Goal: Task Accomplishment & Management: Manage account settings

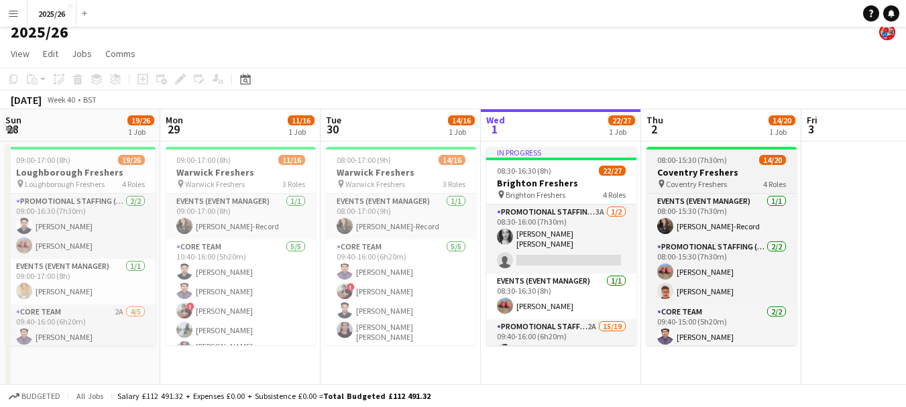
scroll to position [136, 0]
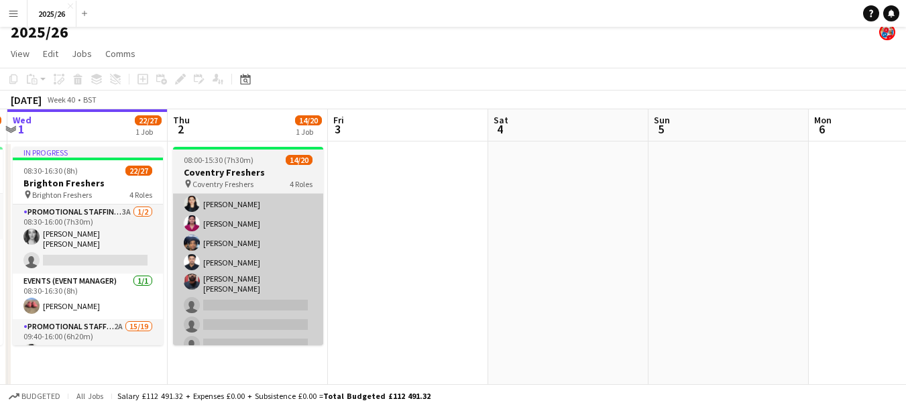
click at [276, 317] on app-card-role "Promotional Staffing (Brand Ambassadors) 8A [DATE] 09:40-15:00 (5h20m) [PERSON_…" at bounding box center [248, 253] width 150 height 326
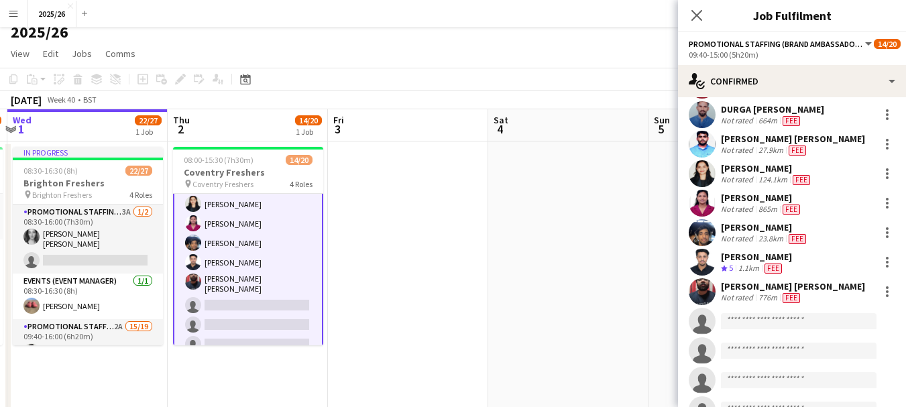
scroll to position [117, 0]
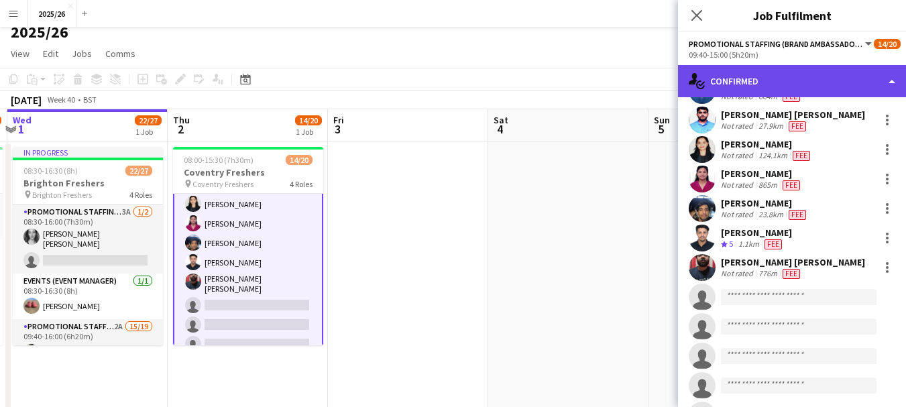
click at [747, 80] on div "single-neutral-actions-check-2 Confirmed" at bounding box center [792, 81] width 228 height 32
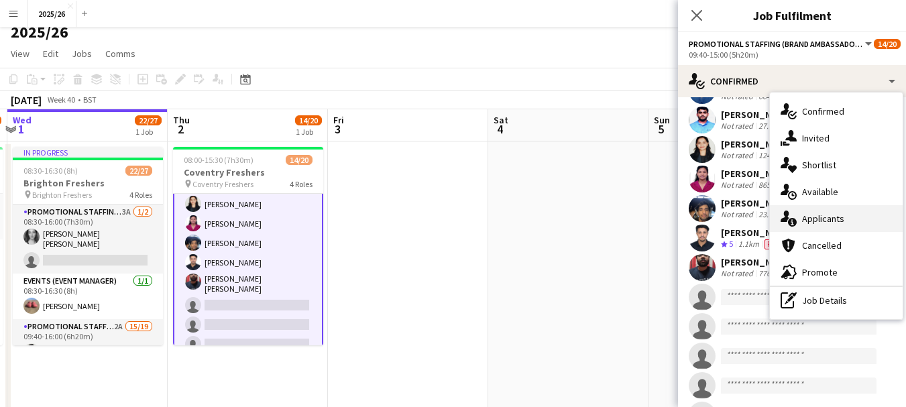
click at [859, 219] on div "single-neutral-actions-information Applicants" at bounding box center [836, 218] width 133 height 27
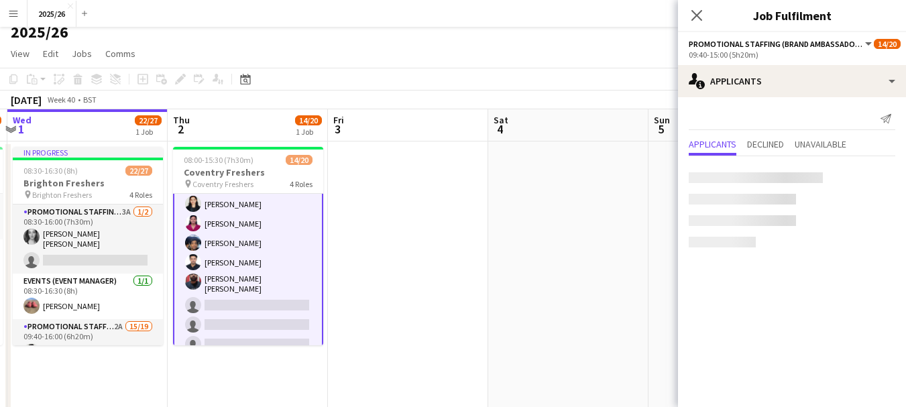
scroll to position [0, 0]
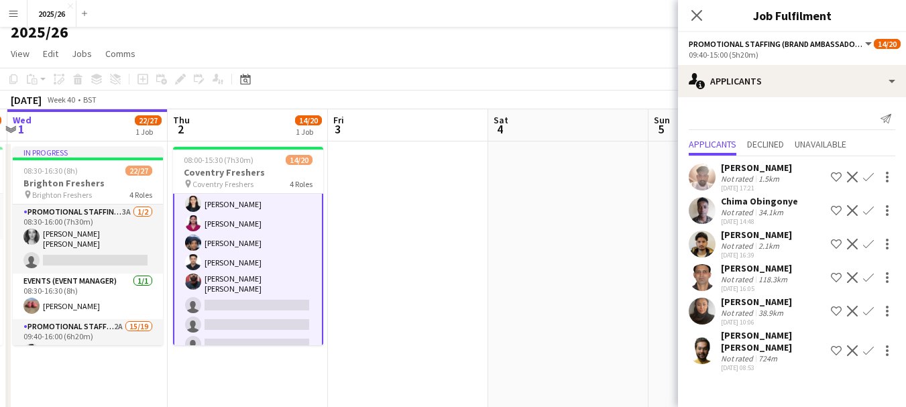
click at [870, 178] on app-icon "Confirm" at bounding box center [868, 177] width 11 height 11
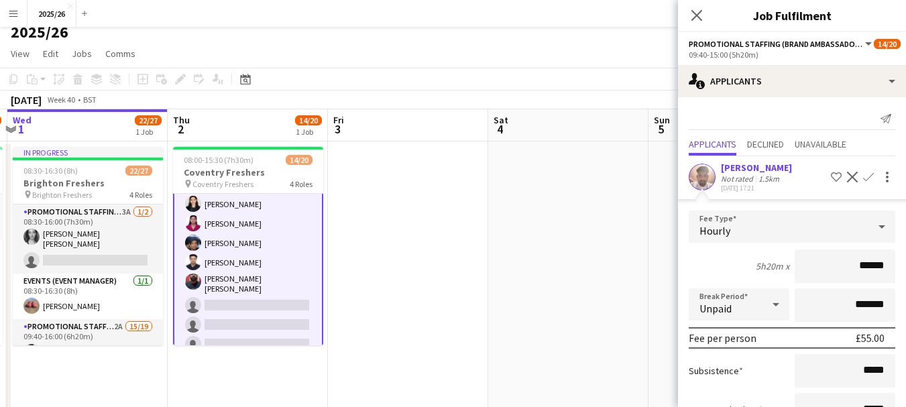
click at [861, 268] on input "******" at bounding box center [845, 267] width 101 height 34
type input "******"
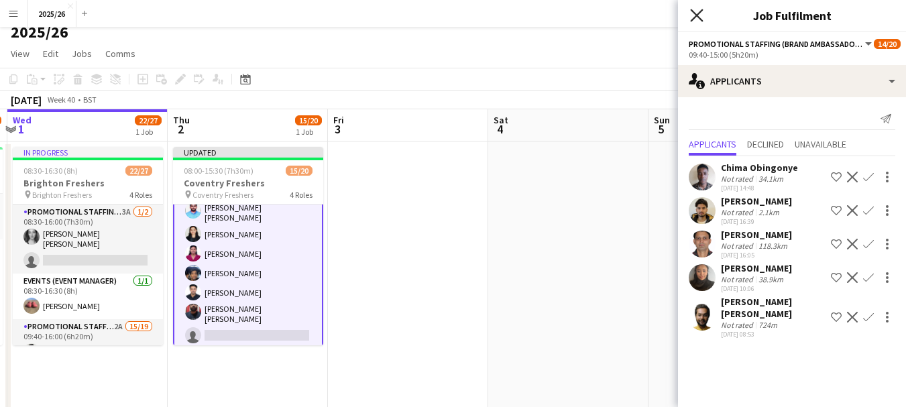
click at [702, 9] on icon "Close pop-in" at bounding box center [696, 15] width 13 height 13
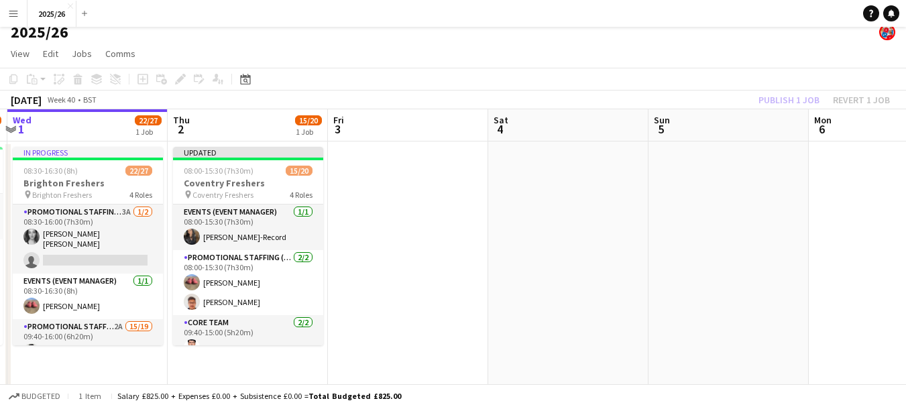
click at [791, 100] on div "Publish 1 job Revert 1 job" at bounding box center [824, 99] width 164 height 17
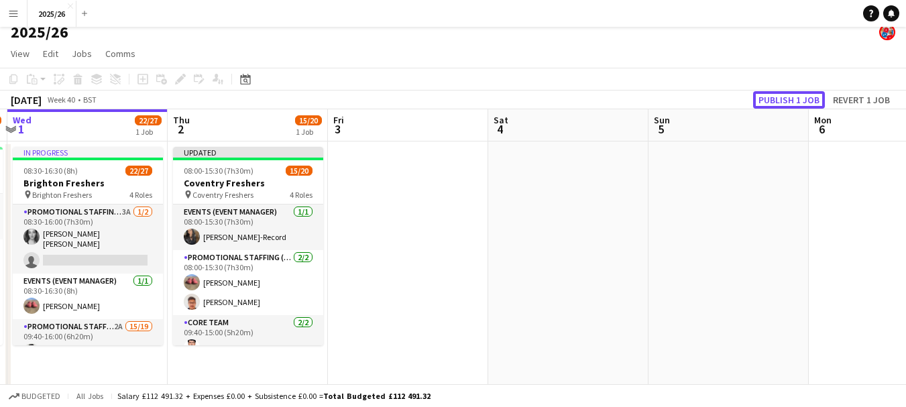
click at [791, 100] on button "Publish 1 job" at bounding box center [789, 99] width 72 height 17
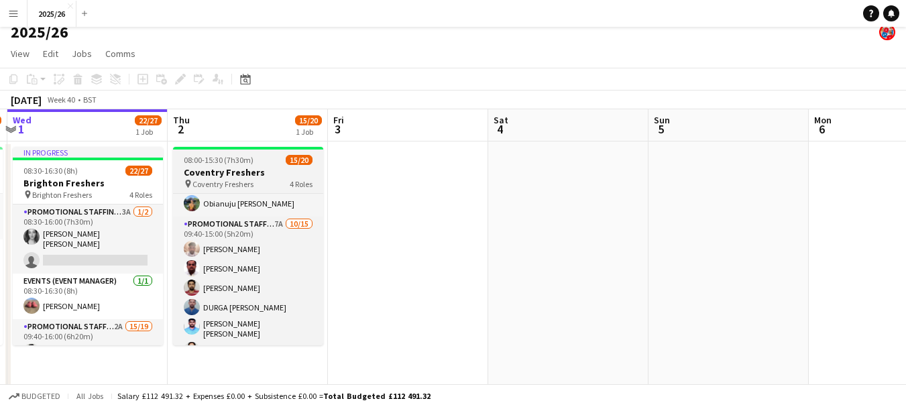
scroll to position [150, 0]
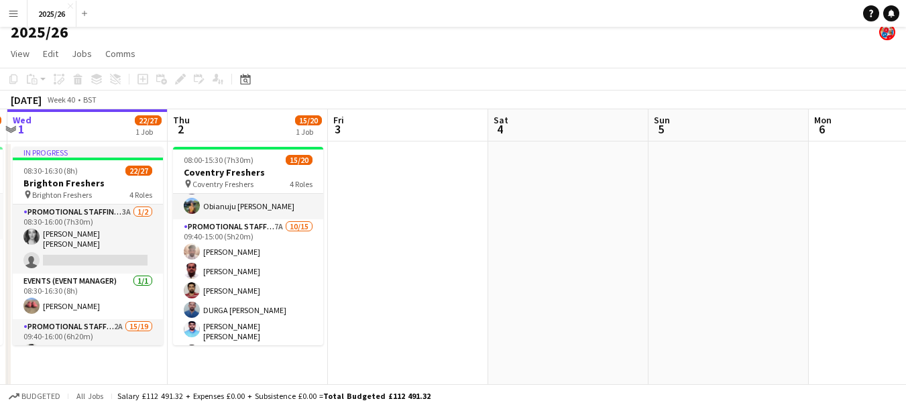
click at [9, 8] on app-icon "Menu" at bounding box center [13, 13] width 11 height 11
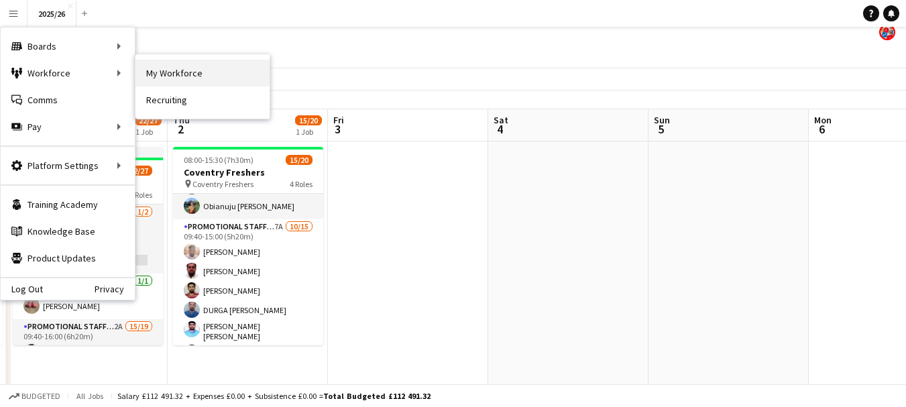
click at [184, 76] on link "My Workforce" at bounding box center [202, 73] width 134 height 27
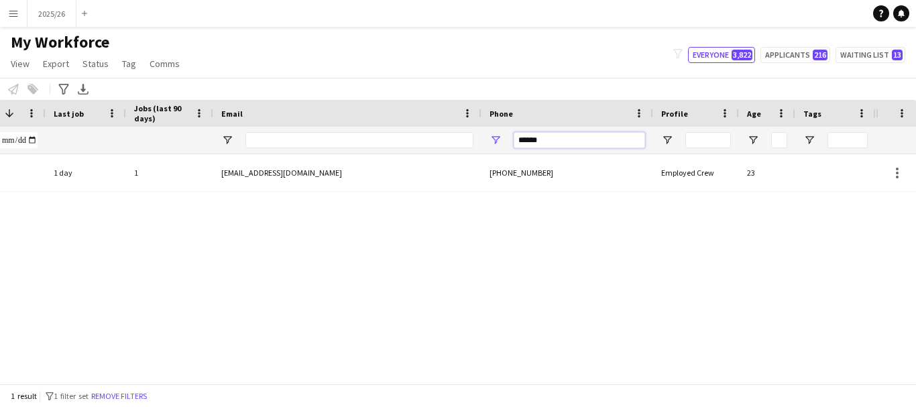
click at [590, 140] on input "******" at bounding box center [579, 140] width 131 height 16
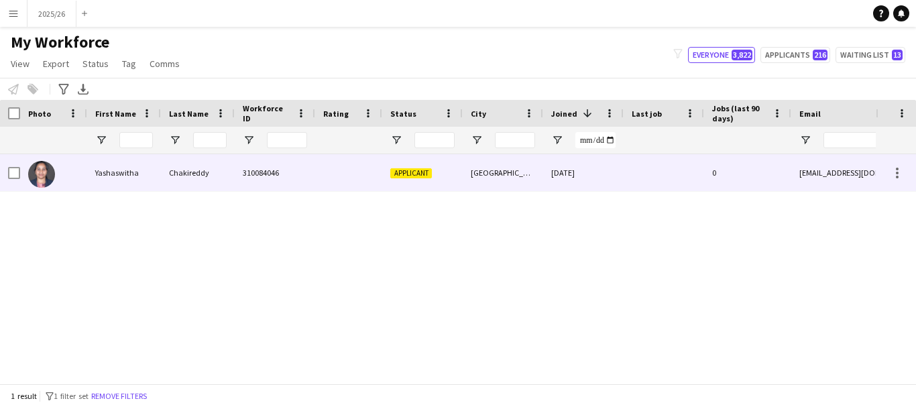
type input "******"
click at [203, 179] on div "Chakireddy" at bounding box center [198, 172] width 74 height 37
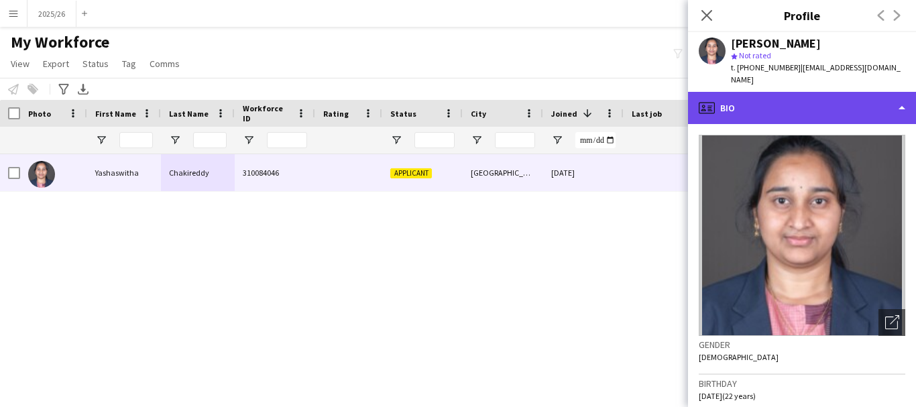
click at [772, 96] on div "profile Bio" at bounding box center [802, 108] width 228 height 32
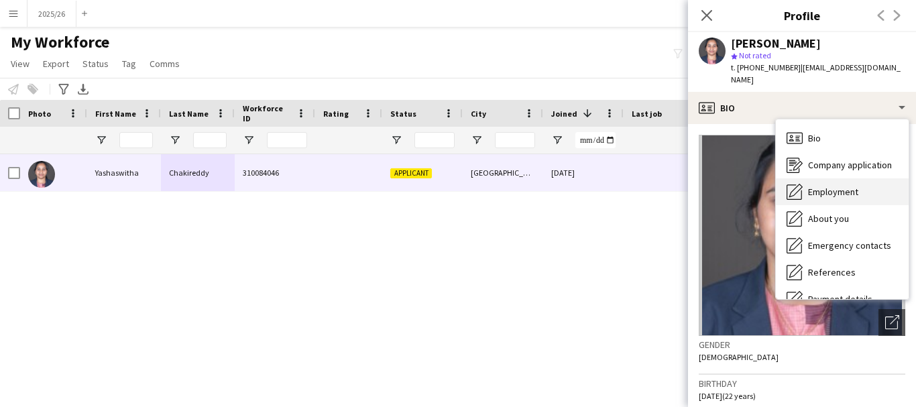
click at [842, 186] on span "Employment" at bounding box center [833, 192] width 50 height 12
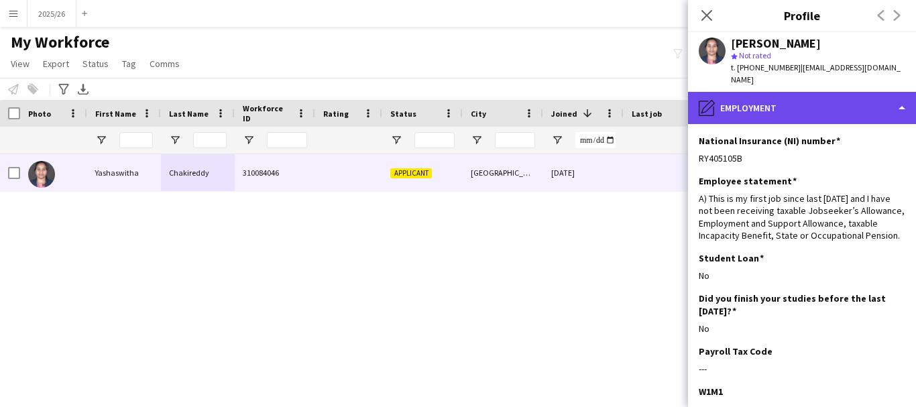
click at [775, 92] on div "pencil4 Employment" at bounding box center [802, 108] width 228 height 32
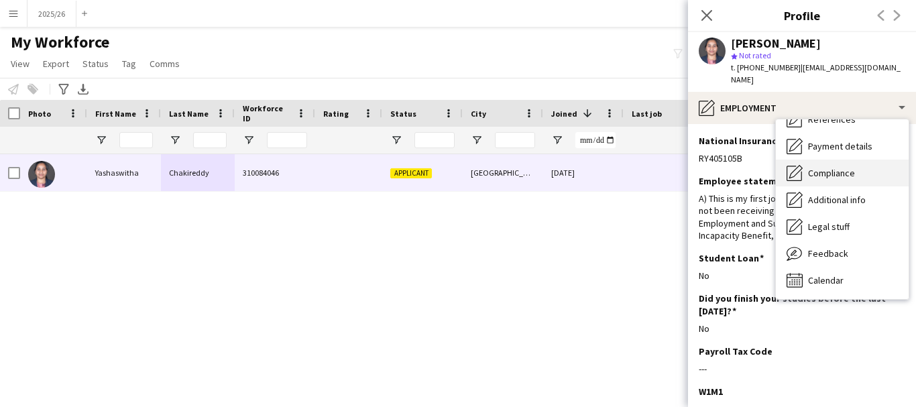
click at [855, 160] on div "Compliance Compliance" at bounding box center [842, 173] width 133 height 27
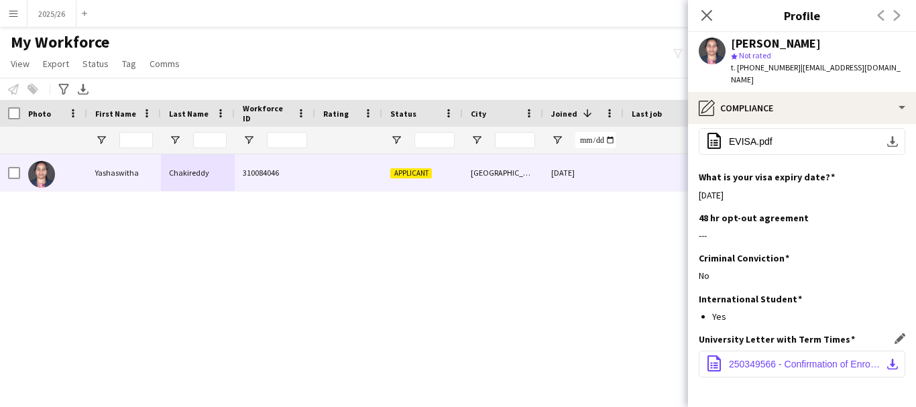
click at [844, 359] on span "250349566 - Confirmation of Enrolment Letter.pdf" at bounding box center [805, 364] width 152 height 11
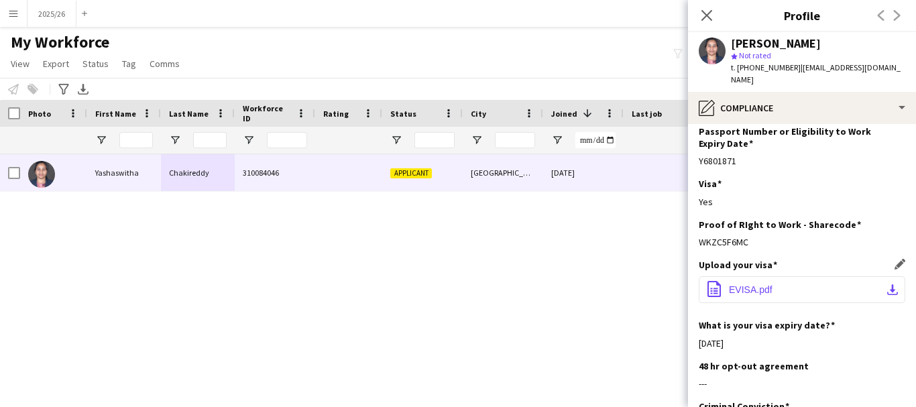
click at [800, 276] on button "office-file-sheet EVISA.pdf download-bottom" at bounding box center [802, 289] width 207 height 27
drag, startPoint x: 770, startPoint y: 224, endPoint x: 700, endPoint y: 228, distance: 70.5
click at [700, 228] on div "Proof of RIght to Work - Sharecode Edit this field WKZC5F6MC" at bounding box center [802, 239] width 207 height 40
copy div "WKZC5F6MC"
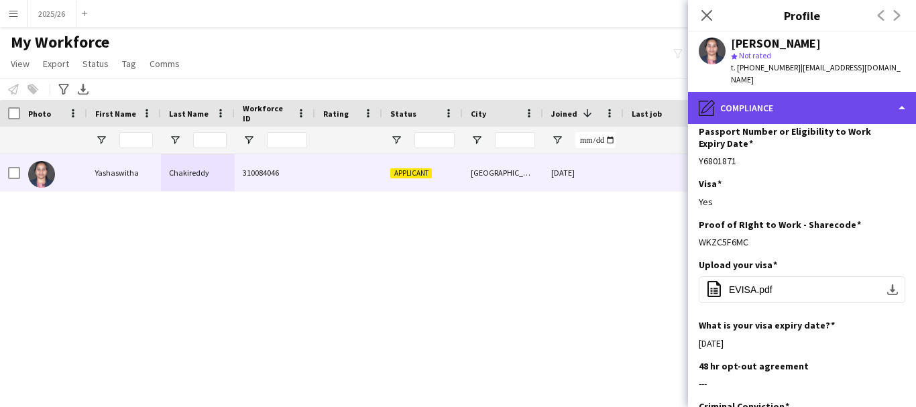
click at [785, 92] on div "pencil4 Compliance" at bounding box center [802, 108] width 228 height 32
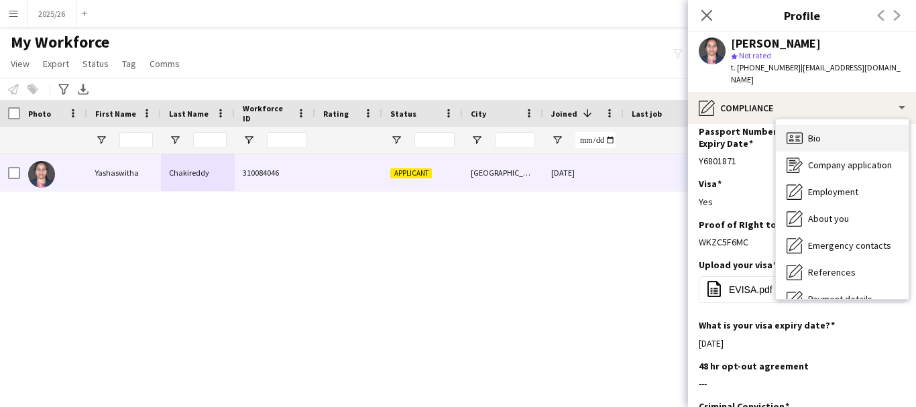
click at [841, 125] on div "Bio Bio" at bounding box center [842, 138] width 133 height 27
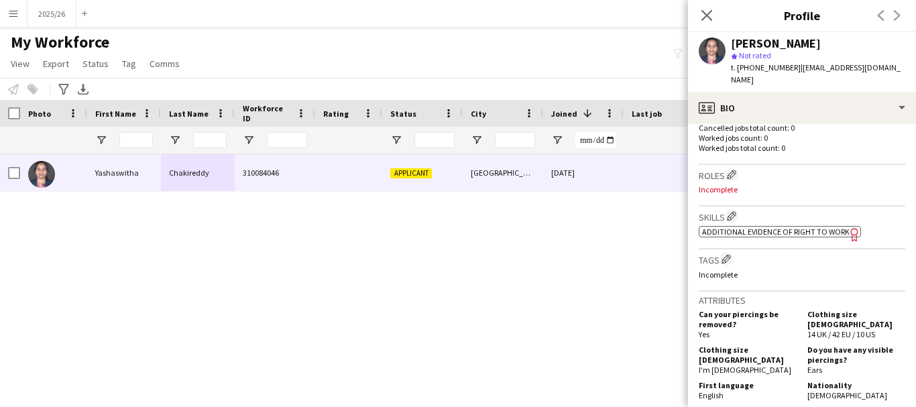
scroll to position [366, 0]
click at [736, 213] on app-icon "Edit crew company skills" at bounding box center [731, 217] width 9 height 9
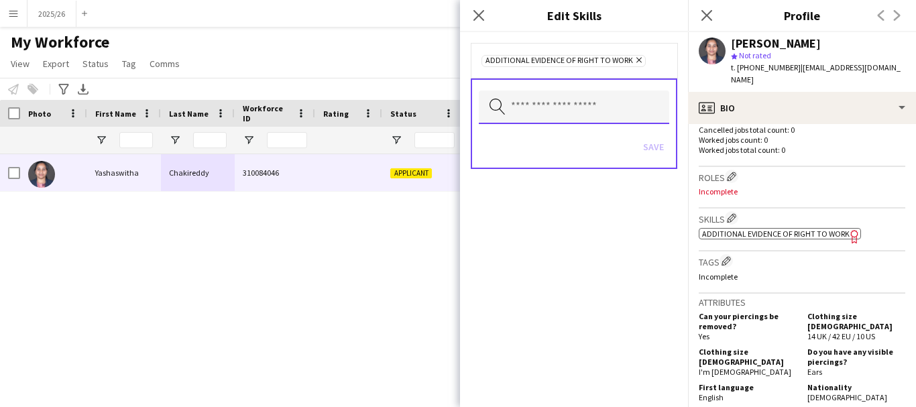
click at [576, 119] on input "text" at bounding box center [574, 108] width 190 height 34
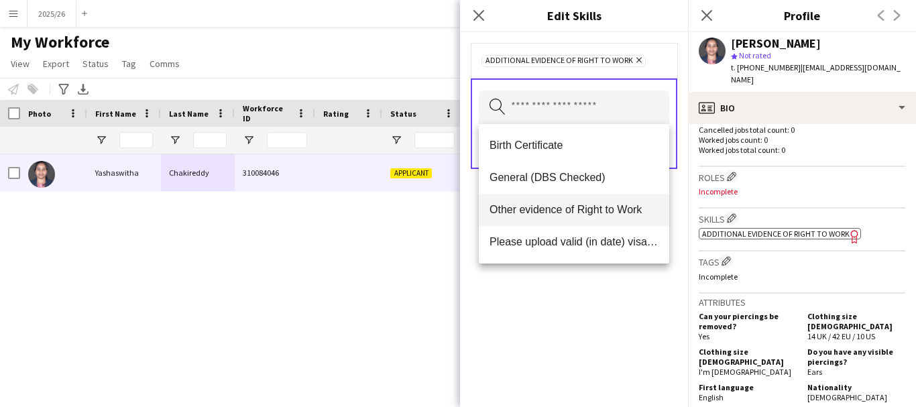
click at [557, 199] on mat-option "Other evidence of Right to Work" at bounding box center [574, 210] width 190 height 32
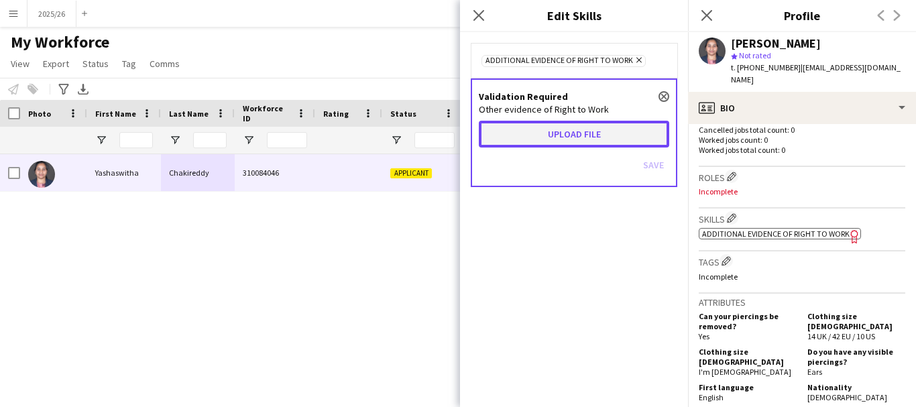
click at [536, 127] on button "Upload file" at bounding box center [574, 134] width 190 height 27
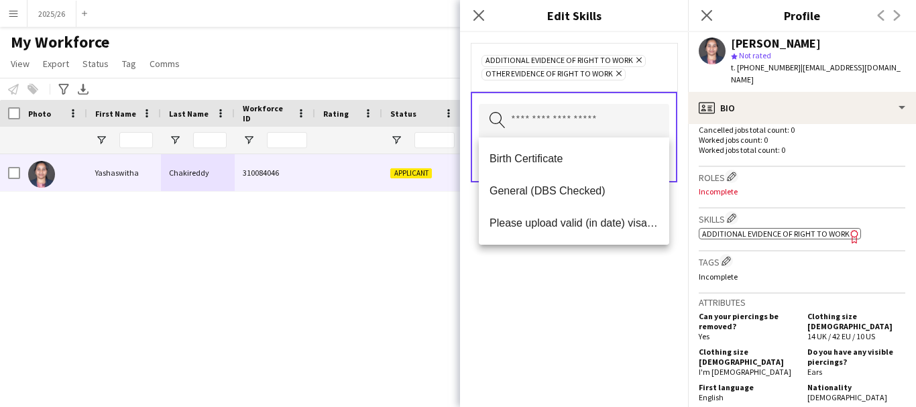
click at [543, 272] on div "Additional evidence of Right to Work Remove Other evidence of Right to Work Rem…" at bounding box center [574, 219] width 228 height 375
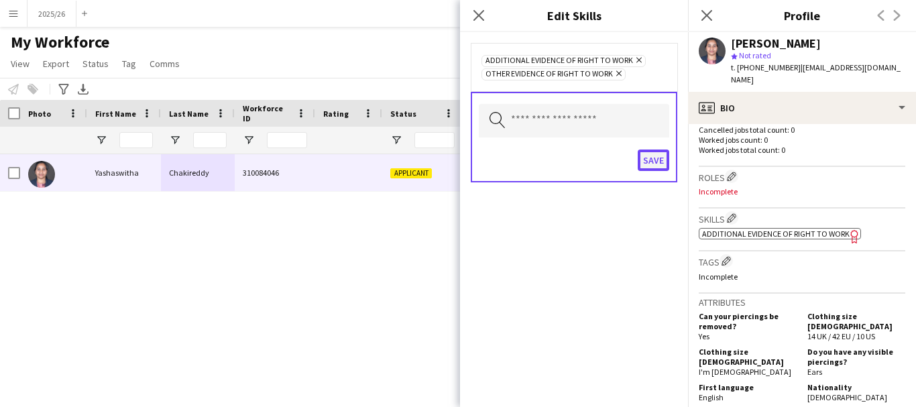
click at [653, 168] on button "Save" at bounding box center [654, 160] width 32 height 21
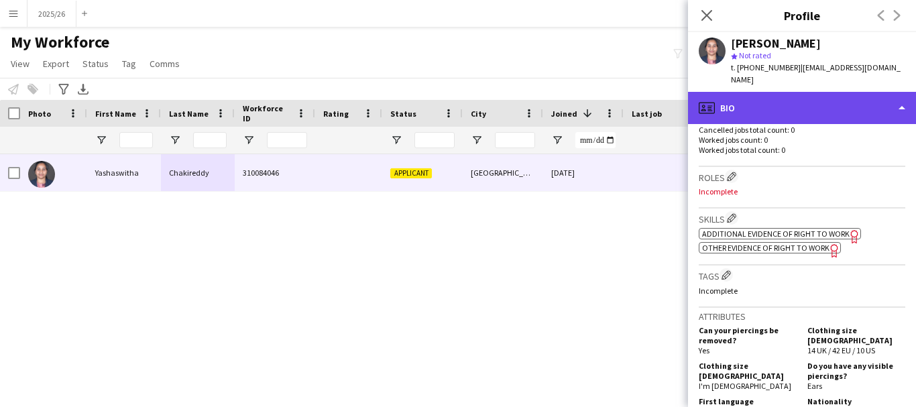
click at [812, 104] on div "profile Bio" at bounding box center [802, 108] width 228 height 32
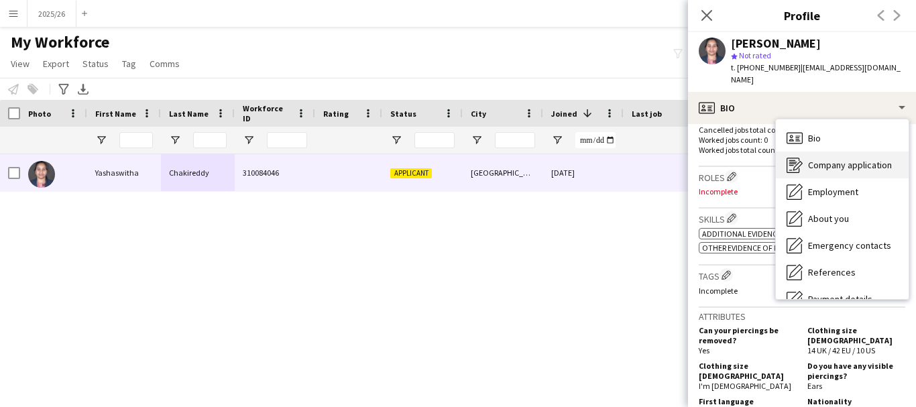
click at [875, 159] on span "Company application" at bounding box center [850, 165] width 84 height 12
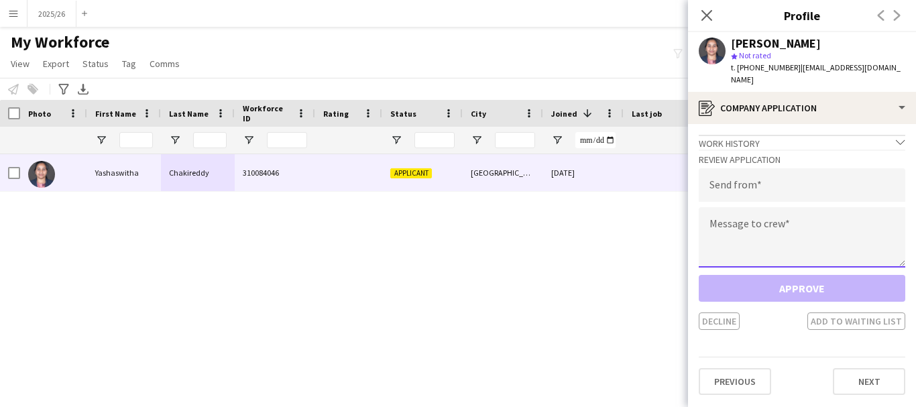
click at [748, 207] on textarea at bounding box center [802, 237] width 207 height 60
paste textarea "**********"
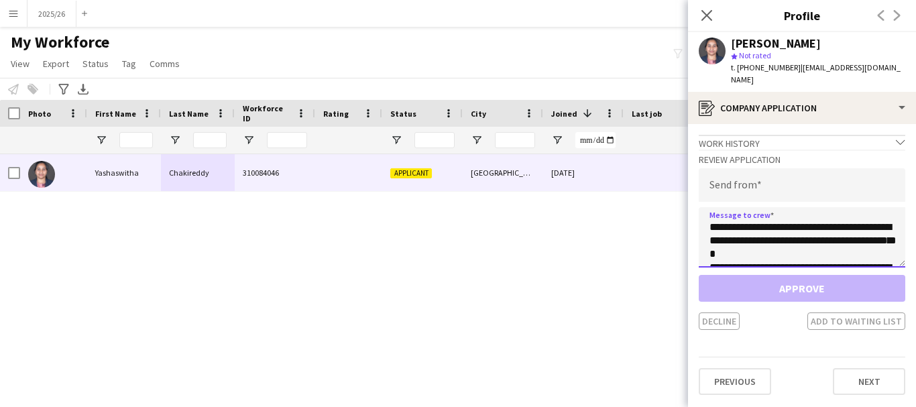
scroll to position [250, 0]
type textarea "**********"
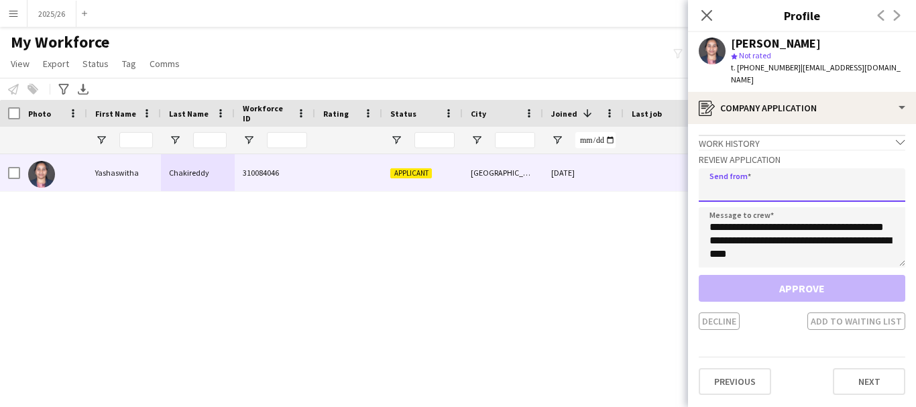
click at [763, 186] on input "email" at bounding box center [802, 185] width 207 height 34
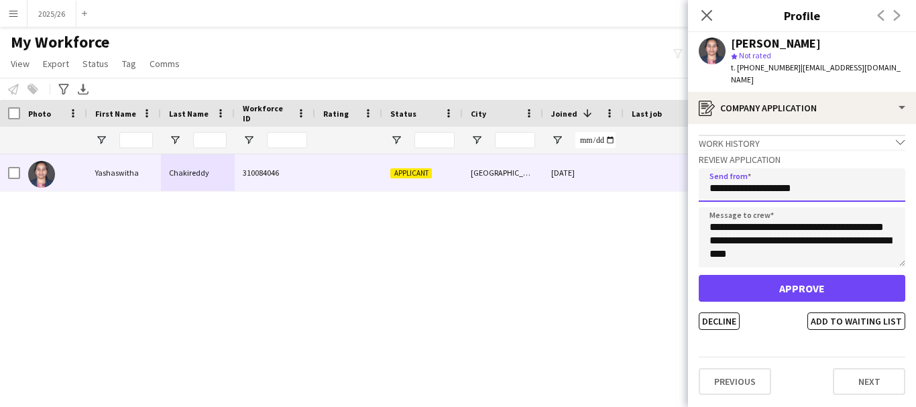
type input "**********"
click at [699, 275] on button "Approve" at bounding box center [802, 288] width 207 height 27
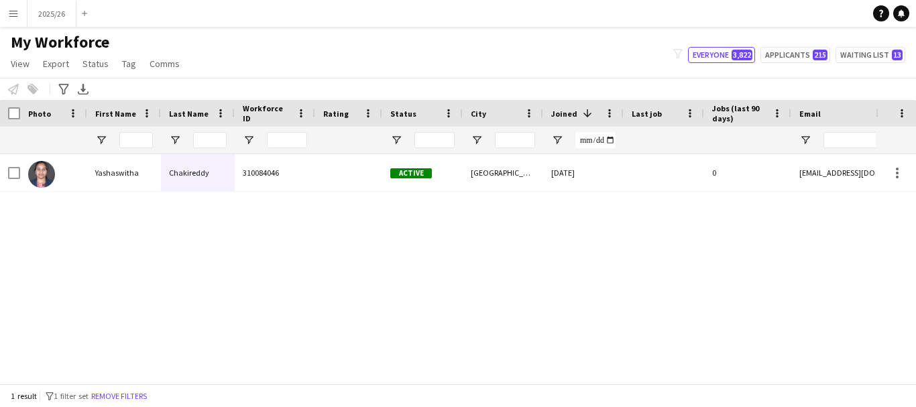
click at [24, 14] on button "Menu" at bounding box center [13, 13] width 27 height 27
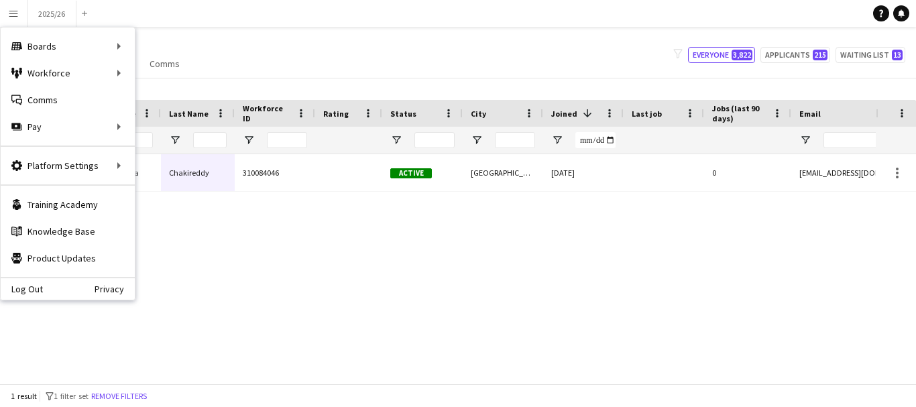
click at [248, 260] on div "Active [GEOGRAPHIC_DATA] [DATE] 0 [EMAIL_ADDRESS][DOMAIN_NAME] 310084046 [PERSO…" at bounding box center [438, 263] width 876 height 219
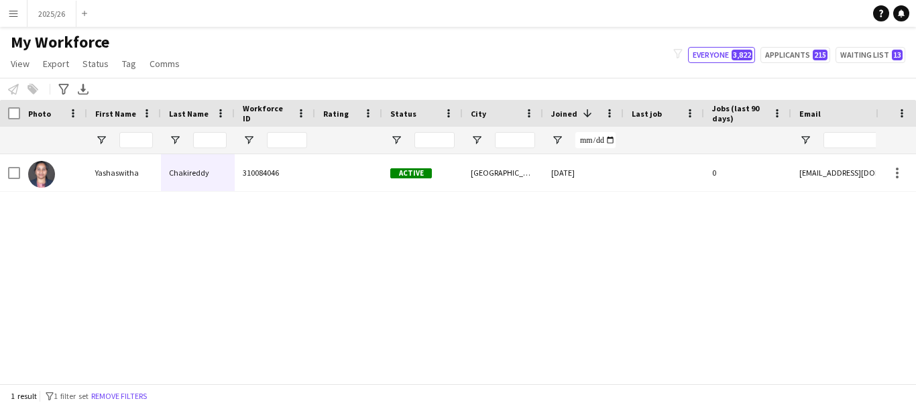
click at [6, 23] on button "Menu" at bounding box center [13, 13] width 27 height 27
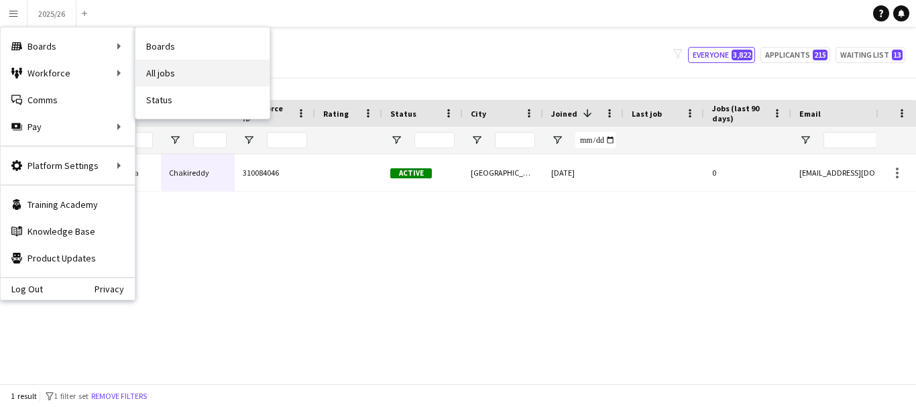
click at [224, 70] on link "All jobs" at bounding box center [202, 73] width 134 height 27
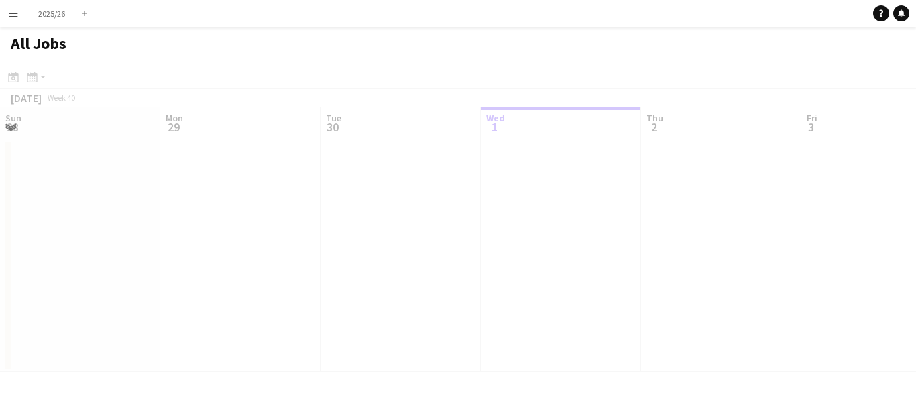
scroll to position [0, 321]
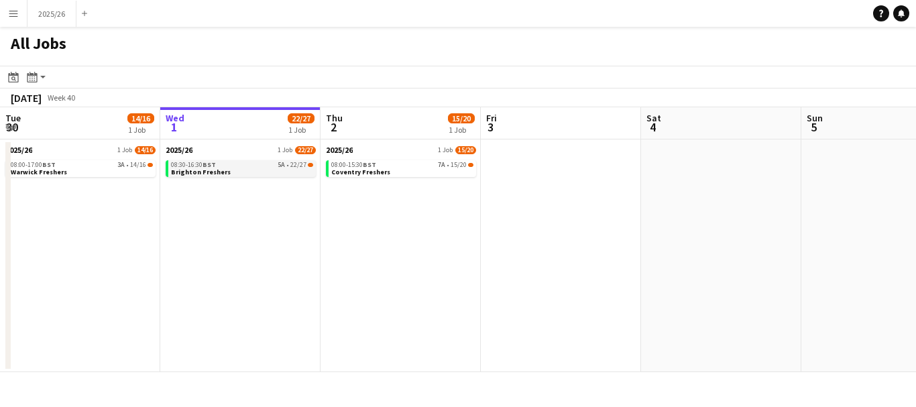
click at [312, 170] on link "08:30-16:30 BST 5A • 22/27 Brighton Freshers" at bounding box center [242, 167] width 142 height 15
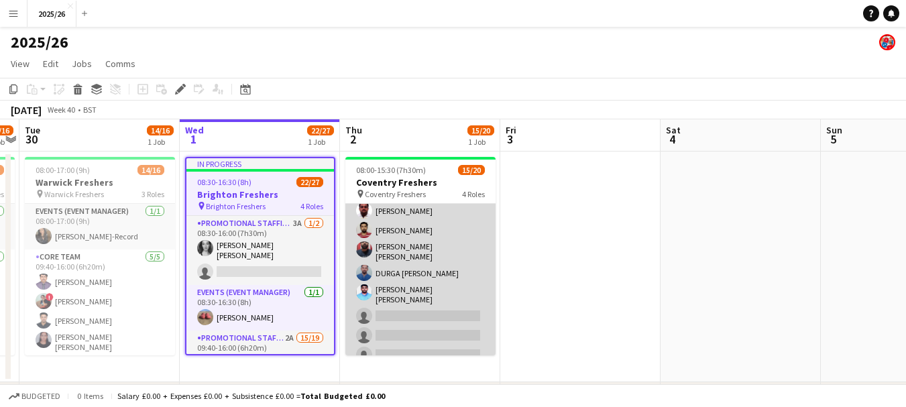
click at [433, 315] on app-card-role "Promotional Staffing (Brand Ambassadors) 7A 10/15 09:40-15:00 (5h20m) Nivedita …" at bounding box center [420, 244] width 150 height 326
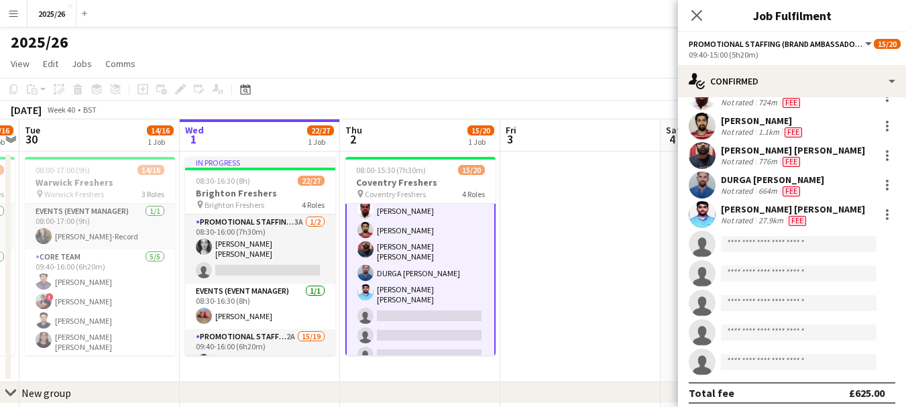
scroll to position [207, 0]
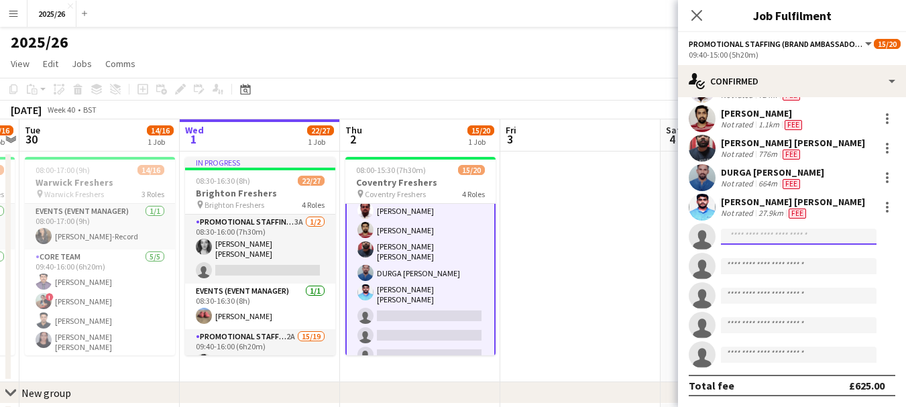
click at [747, 239] on input at bounding box center [799, 237] width 156 height 16
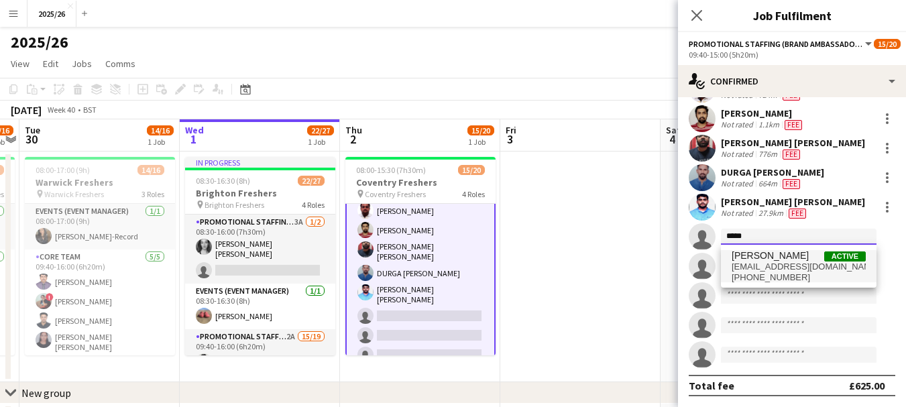
type input "*****"
click at [788, 270] on span "[EMAIL_ADDRESS][DOMAIN_NAME]" at bounding box center [799, 267] width 134 height 11
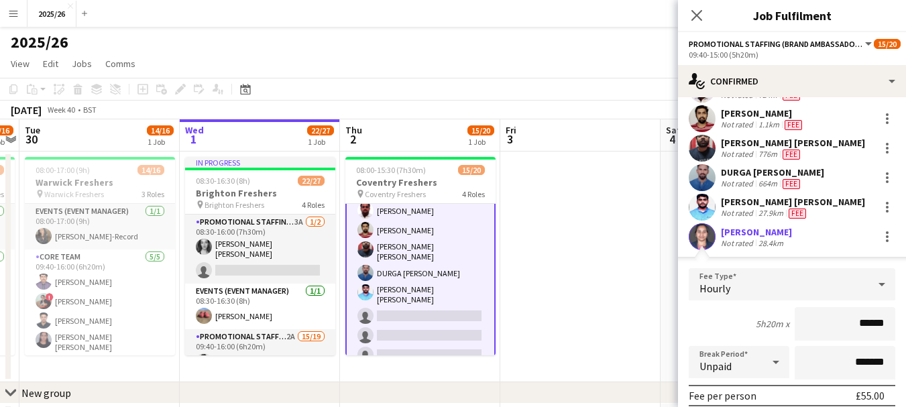
click at [871, 325] on input "******" at bounding box center [845, 324] width 101 height 34
type input "******"
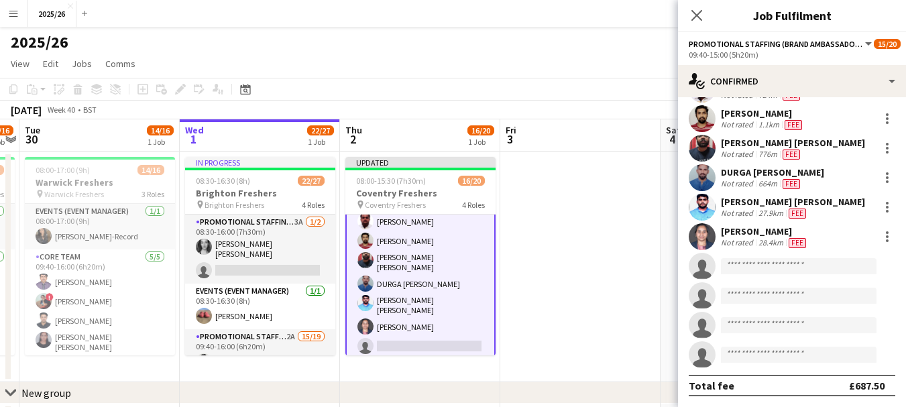
click at [731, 234] on div "[PERSON_NAME]" at bounding box center [765, 231] width 88 height 12
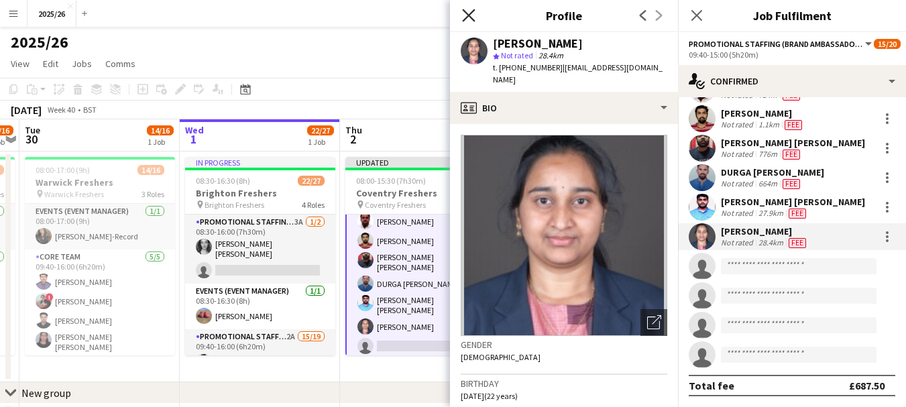
click at [463, 9] on icon at bounding box center [468, 15] width 13 height 13
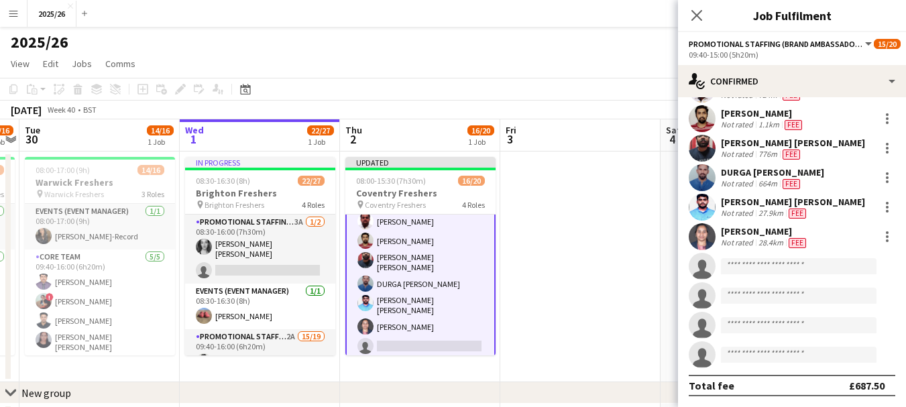
click at [706, 14] on div "Close pop-in" at bounding box center [697, 15] width 38 height 31
click at [698, 14] on icon at bounding box center [696, 15] width 13 height 13
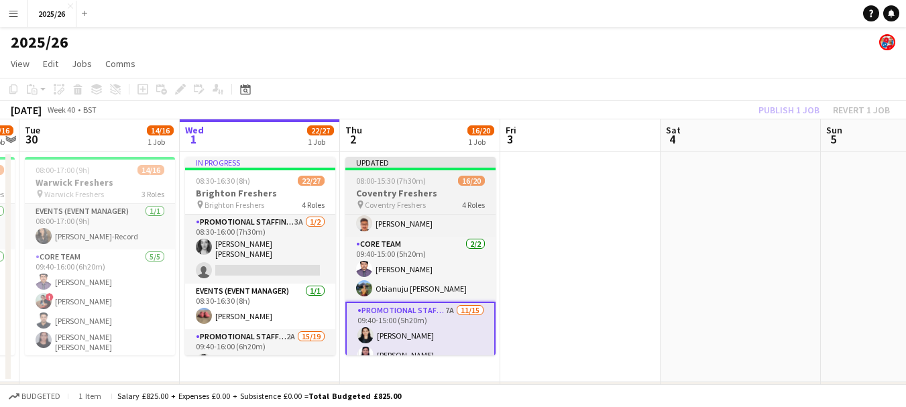
scroll to position [85, 0]
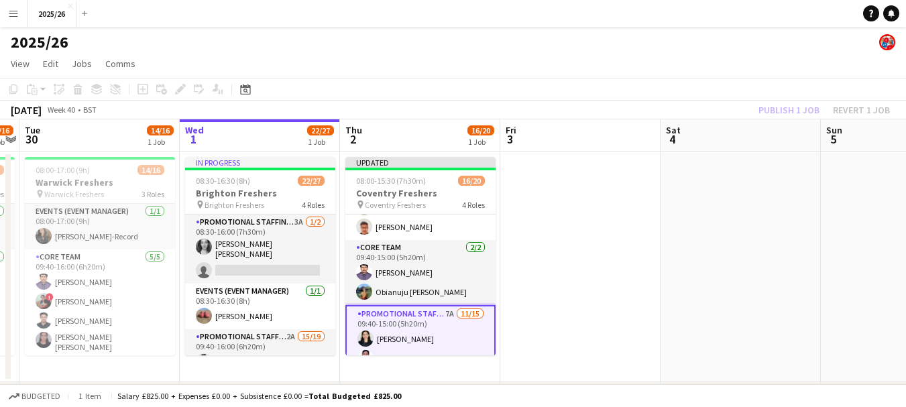
click at [771, 98] on app-toolbar "Copy Paste Paste Ctrl+V Paste with crew Ctrl+Shift+V Paste linked Job Delete Gr…" at bounding box center [453, 89] width 906 height 23
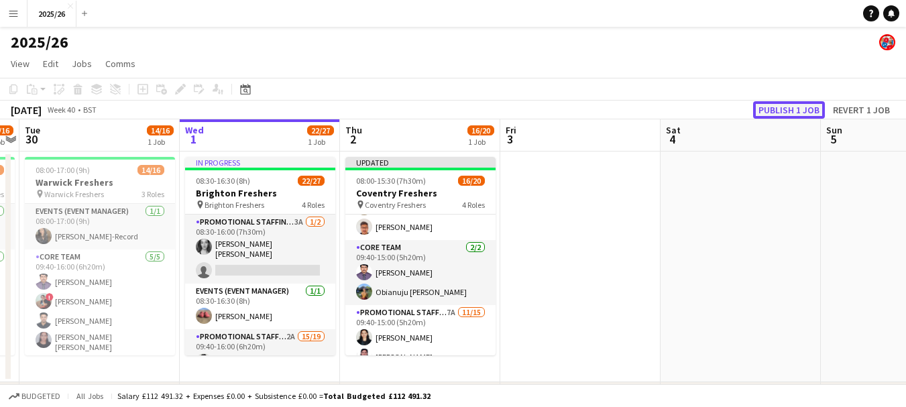
click at [771, 108] on button "Publish 1 job" at bounding box center [789, 109] width 72 height 17
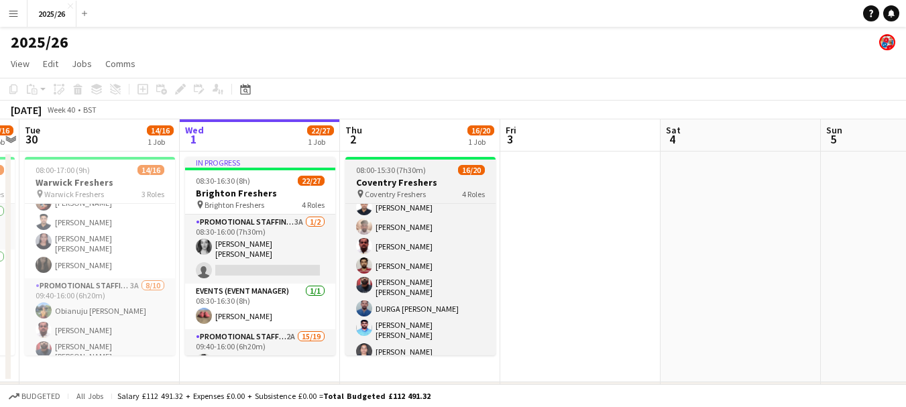
scroll to position [291, 0]
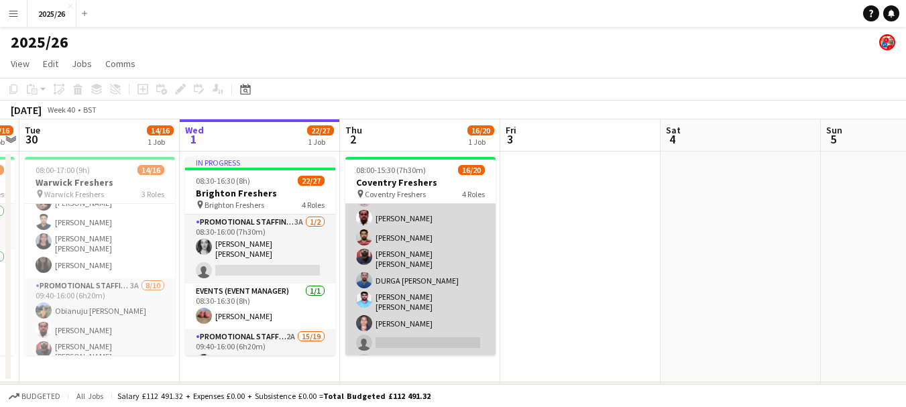
click at [453, 326] on app-card-role "Promotional Staffing (Brand Ambassadors) 7A 11/15 09:40-15:00 (5h20m) Nivedita …" at bounding box center [420, 252] width 150 height 326
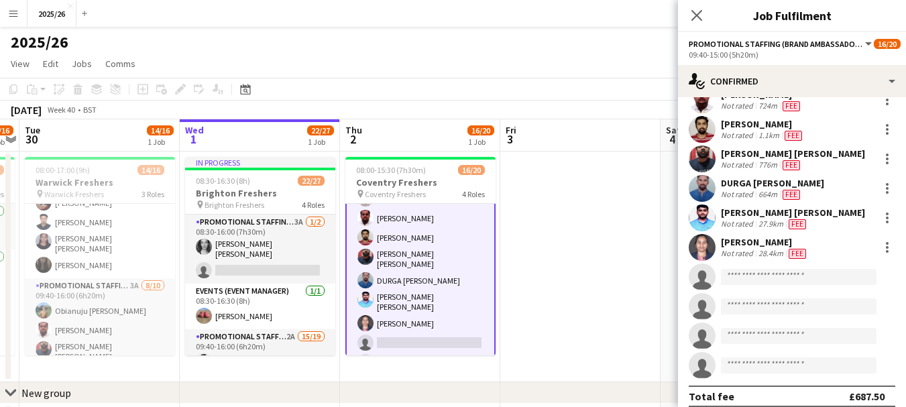
scroll to position [207, 0]
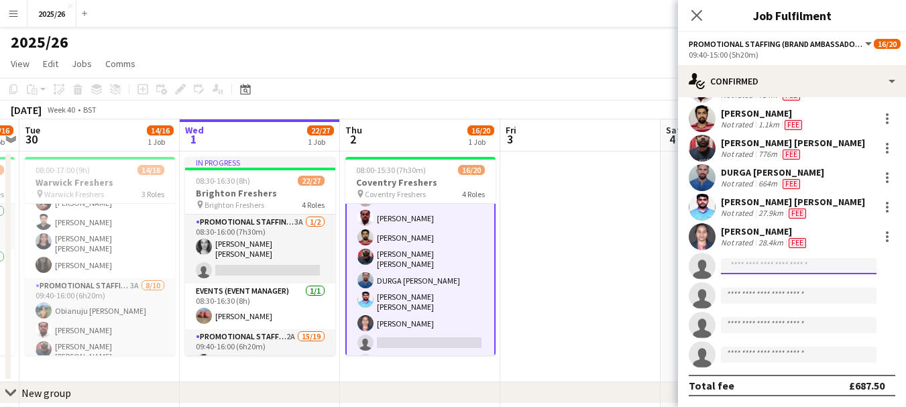
click at [804, 268] on input at bounding box center [799, 266] width 156 height 16
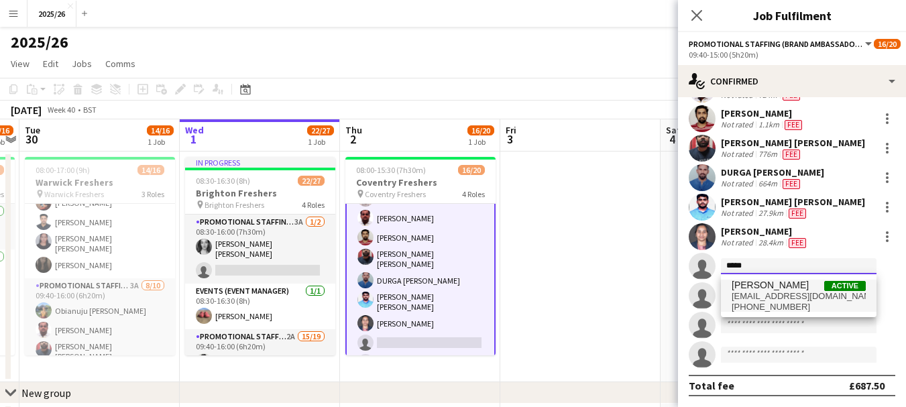
type input "*****"
click at [795, 291] on span "poojithareddydevarapally2002@gmail.com" at bounding box center [799, 296] width 134 height 11
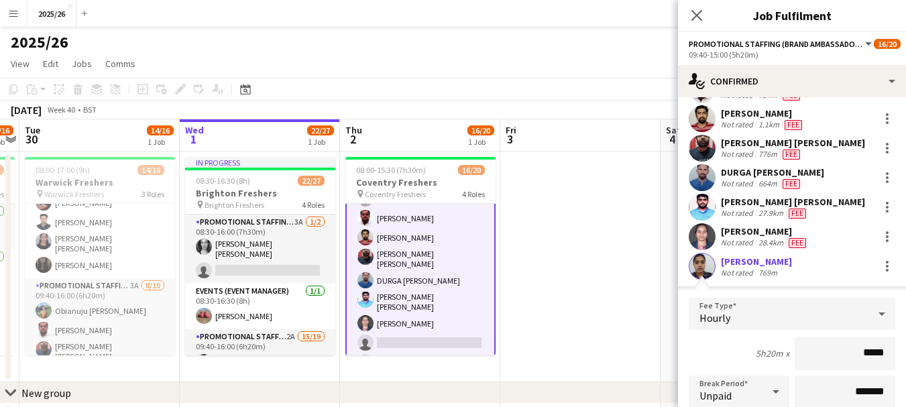
type input "******"
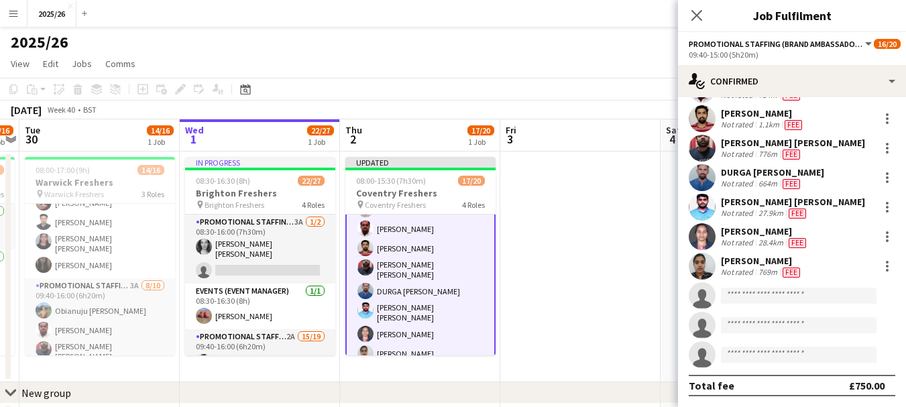
click at [763, 269] on div "769m" at bounding box center [768, 272] width 24 height 11
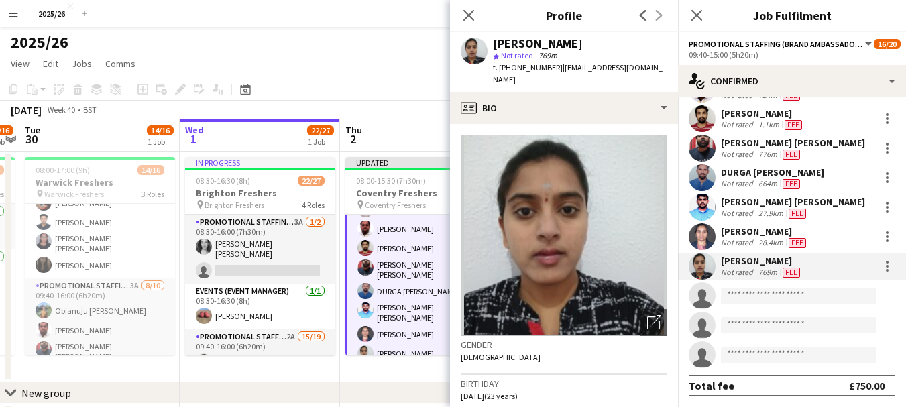
click at [474, 24] on div "Close pop-in" at bounding box center [469, 15] width 38 height 31
click at [471, 19] on icon "Close pop-in" at bounding box center [468, 15] width 13 height 13
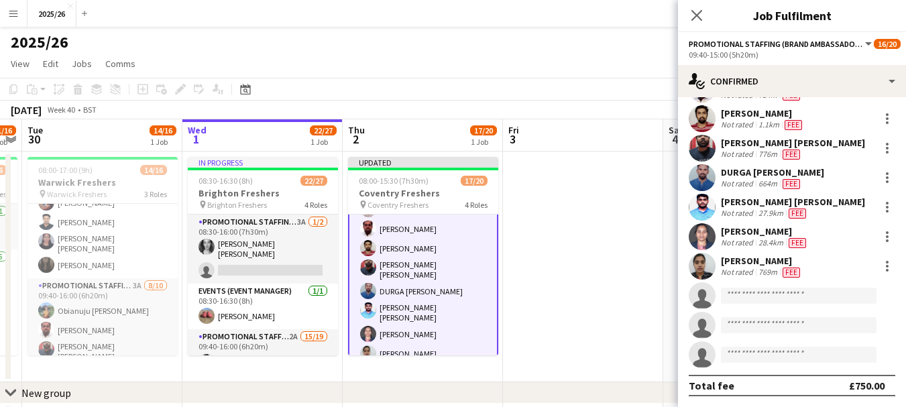
click at [489, 310] on app-calendar-viewport "Sat 27 23/26 1 Job Sun 28 19/26 1 Job Mon 29 11/16 1 Job Tue 30 14/16 1 Job Wed…" at bounding box center [453, 281] width 906 height 325
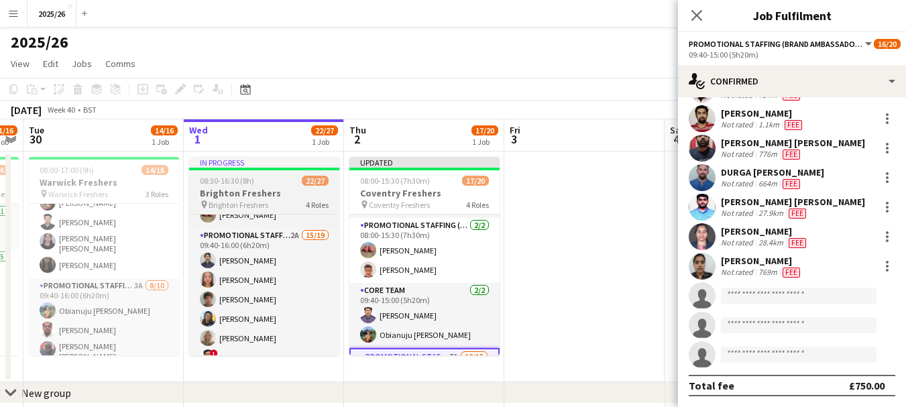
scroll to position [95, 0]
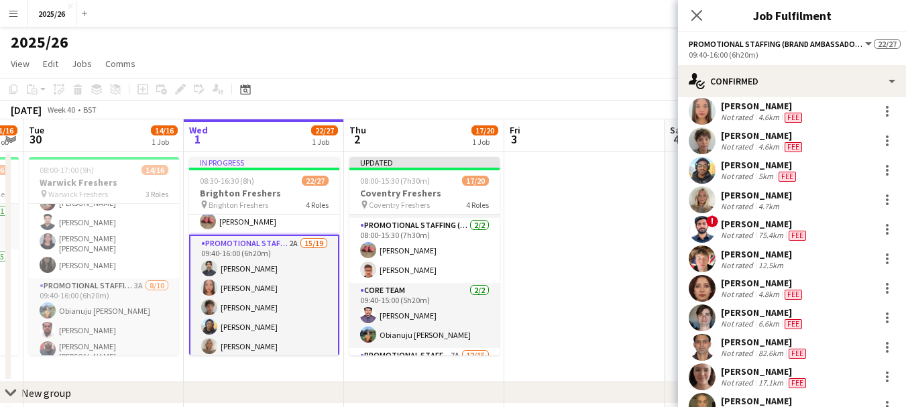
scroll to position [60, 0]
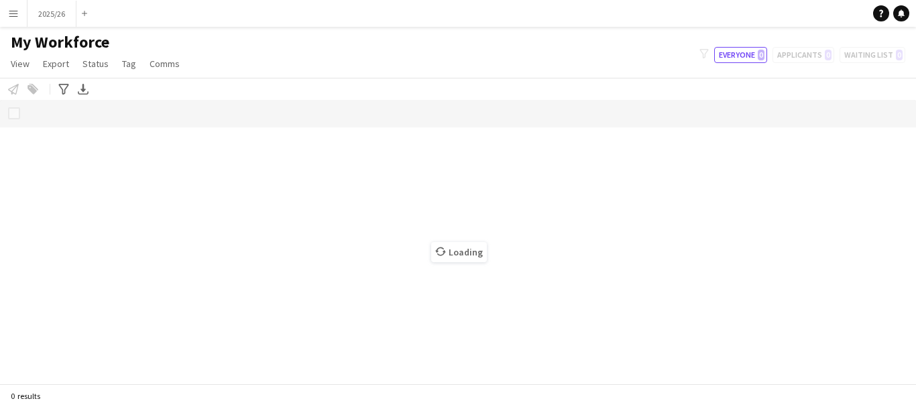
click at [15, 11] on app-icon "Menu" at bounding box center [13, 13] width 11 height 11
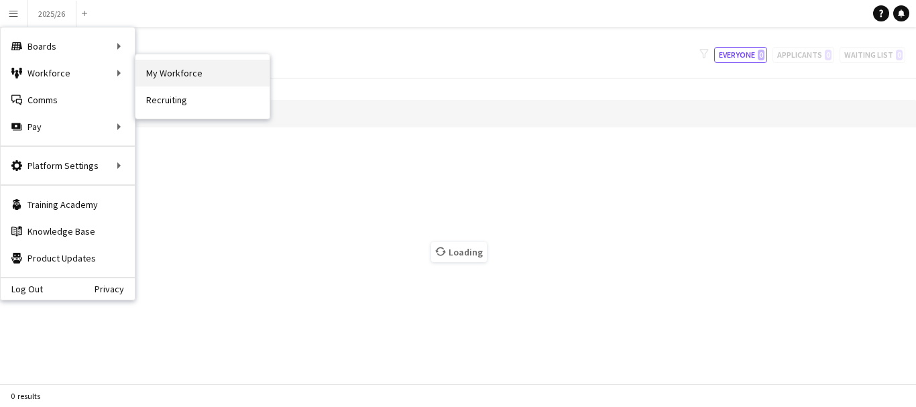
click at [170, 75] on link "My Workforce" at bounding box center [202, 73] width 134 height 27
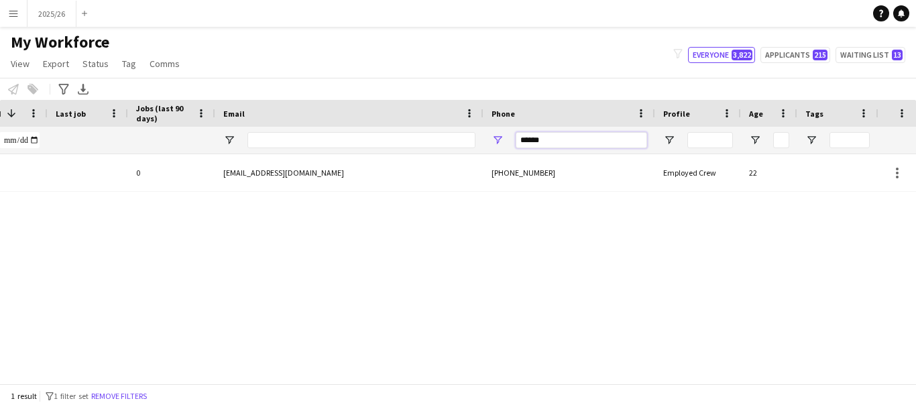
click at [445, 131] on div at bounding box center [151, 140] width 1454 height 27
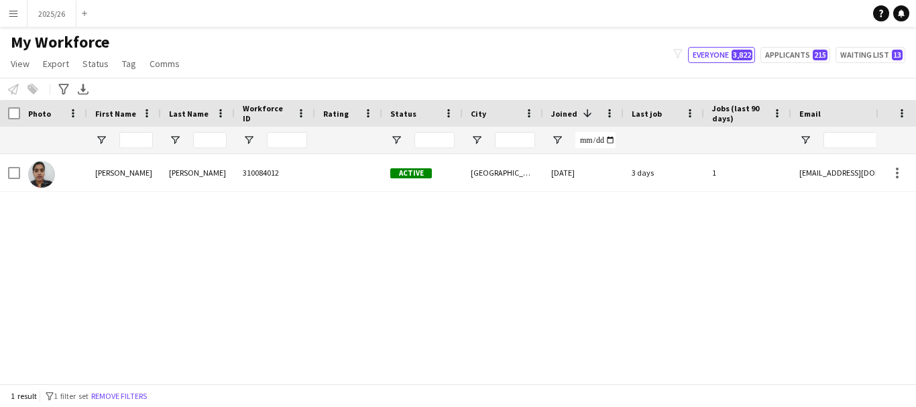
click at [153, 182] on div "Poojitha" at bounding box center [124, 172] width 74 height 37
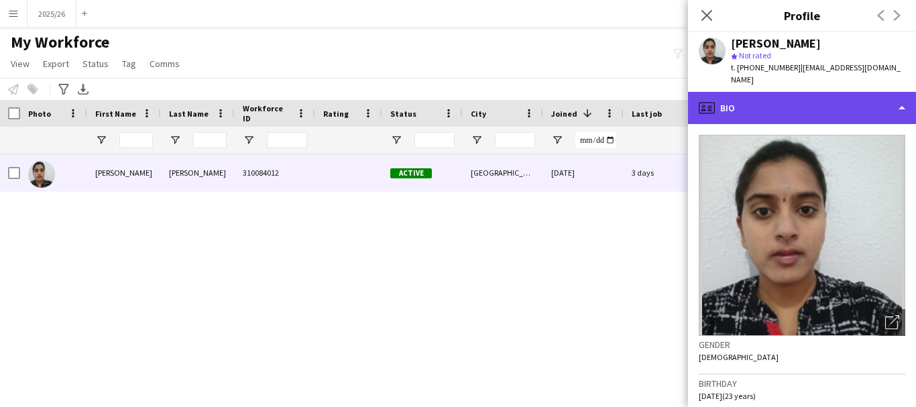
click at [875, 115] on div "profile Bio" at bounding box center [802, 108] width 228 height 32
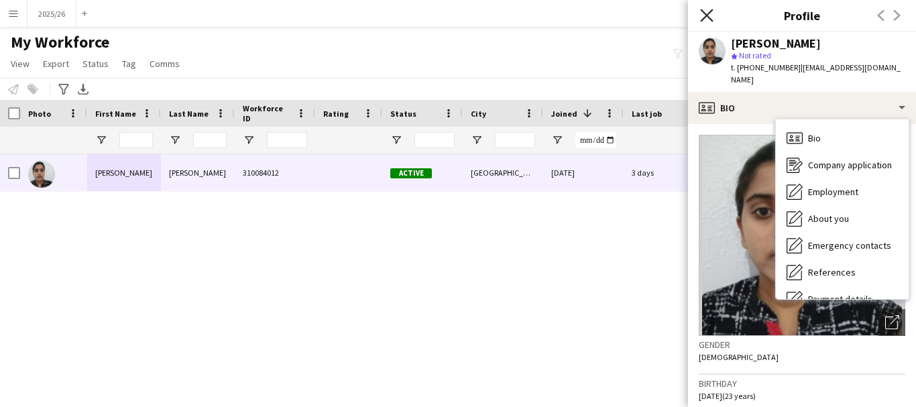
click at [703, 13] on icon "Close pop-in" at bounding box center [706, 15] width 13 height 13
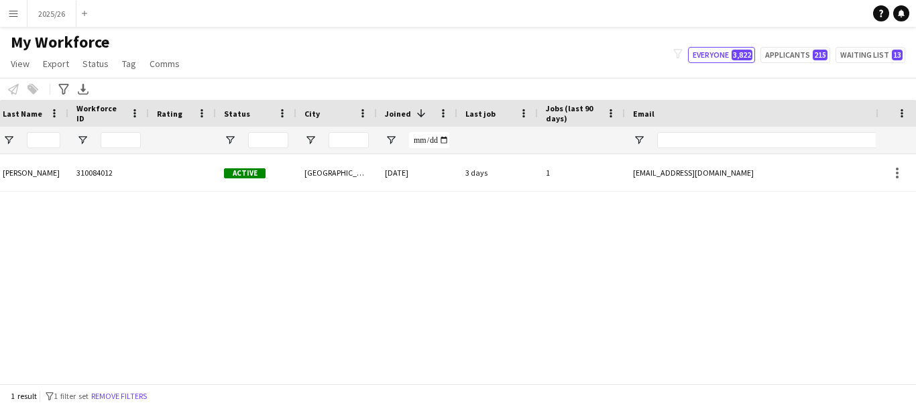
scroll to position [0, 394]
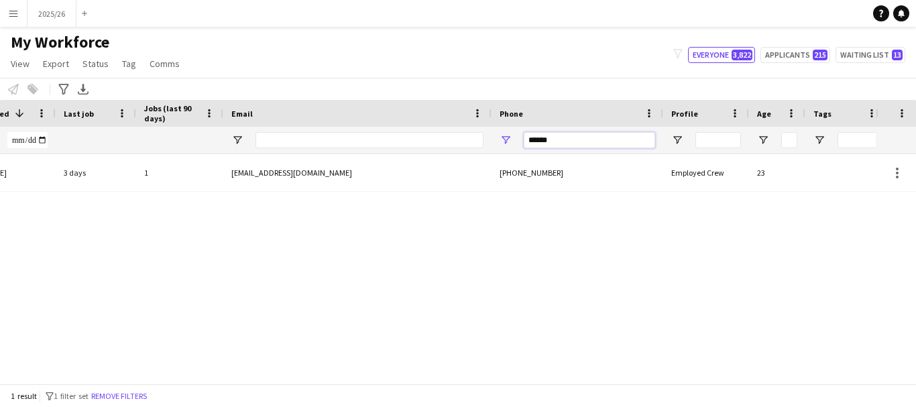
drag, startPoint x: 592, startPoint y: 146, endPoint x: 461, endPoint y: 130, distance: 131.8
click at [461, 130] on div at bounding box center [159, 140] width 1454 height 27
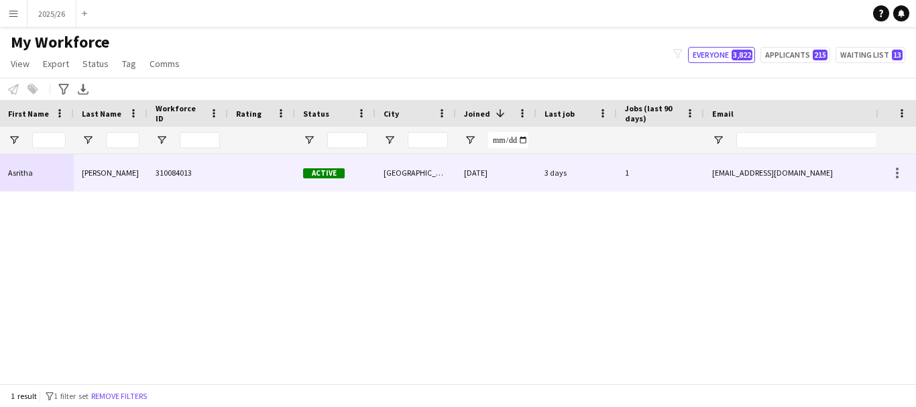
type input "******"
click at [185, 184] on div "310084013" at bounding box center [188, 172] width 80 height 37
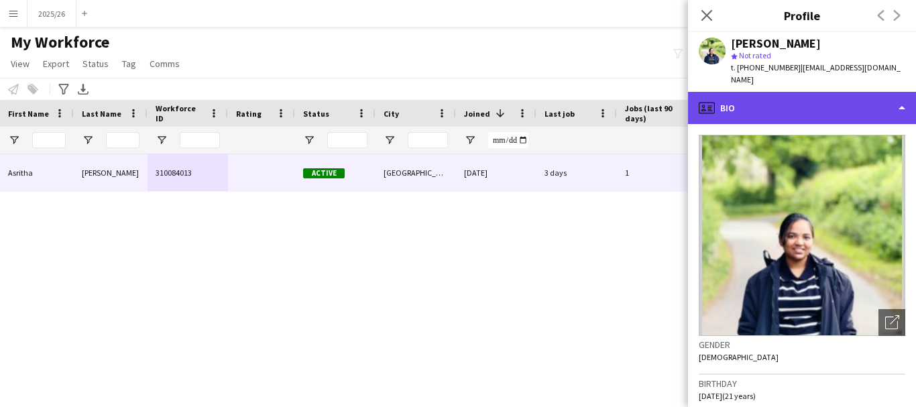
click at [823, 111] on div "profile Bio" at bounding box center [802, 108] width 228 height 32
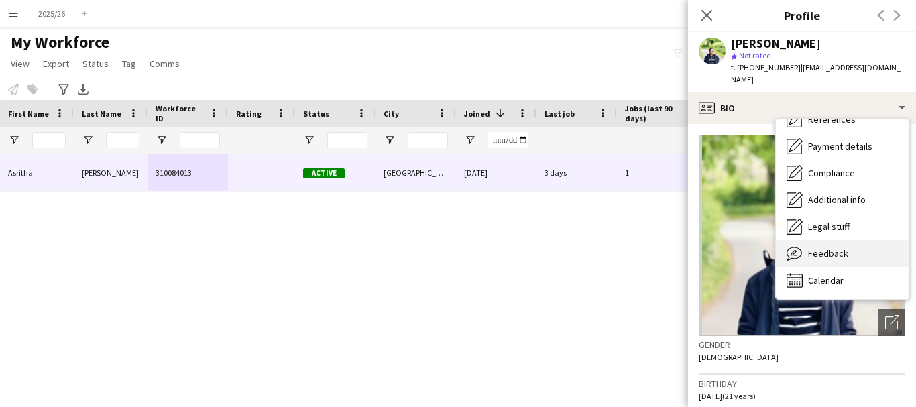
click at [868, 240] on div "Feedback Feedback" at bounding box center [842, 253] width 133 height 27
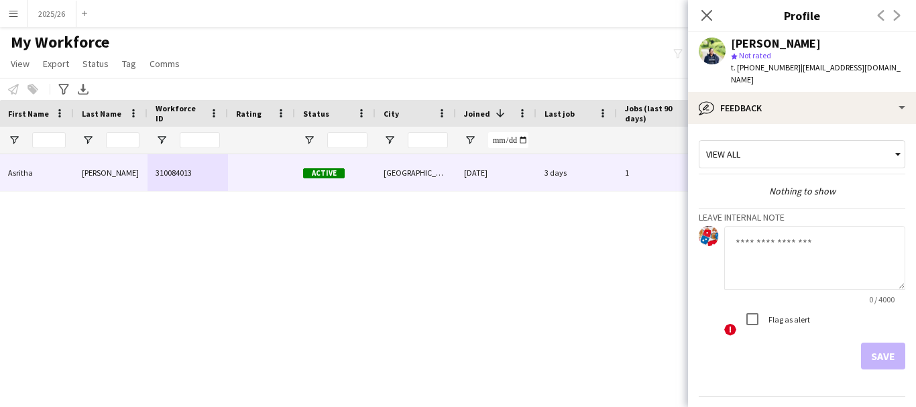
click at [694, 2] on div "Close pop-in" at bounding box center [707, 15] width 38 height 31
click at [706, 19] on icon "Close pop-in" at bounding box center [706, 15] width 13 height 13
